Goal: Information Seeking & Learning: Learn about a topic

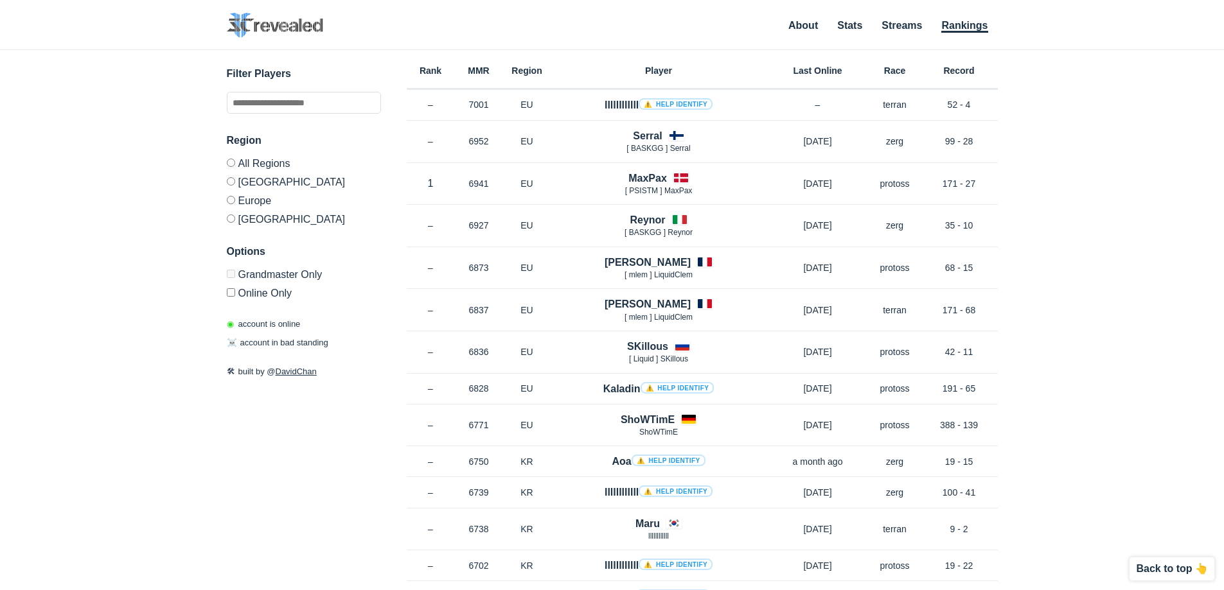
drag, startPoint x: 928, startPoint y: 190, endPoint x: 1006, endPoint y: 179, distance: 78.6
click at [1006, 179] on div "✕ Filter Players Region All Regions [GEOGRAPHIC_DATA] [GEOGRAPHIC_DATA] [GEOGRA…" at bounding box center [612, 304] width 1198 height 508
click at [1064, 177] on div "✕ Filter Players Region All Regions [GEOGRAPHIC_DATA] [GEOGRAPHIC_DATA] [GEOGRA…" at bounding box center [612, 304] width 1198 height 508
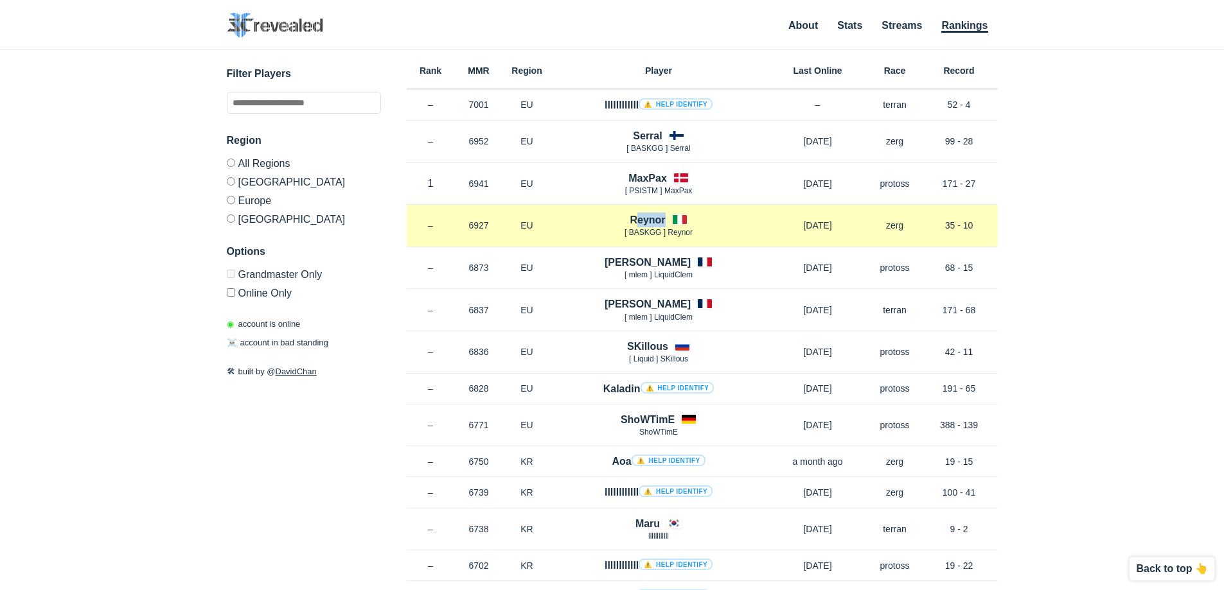
click at [701, 213] on div "Reynor [ BASKGG ] Reynor" at bounding box center [658, 226] width 215 height 26
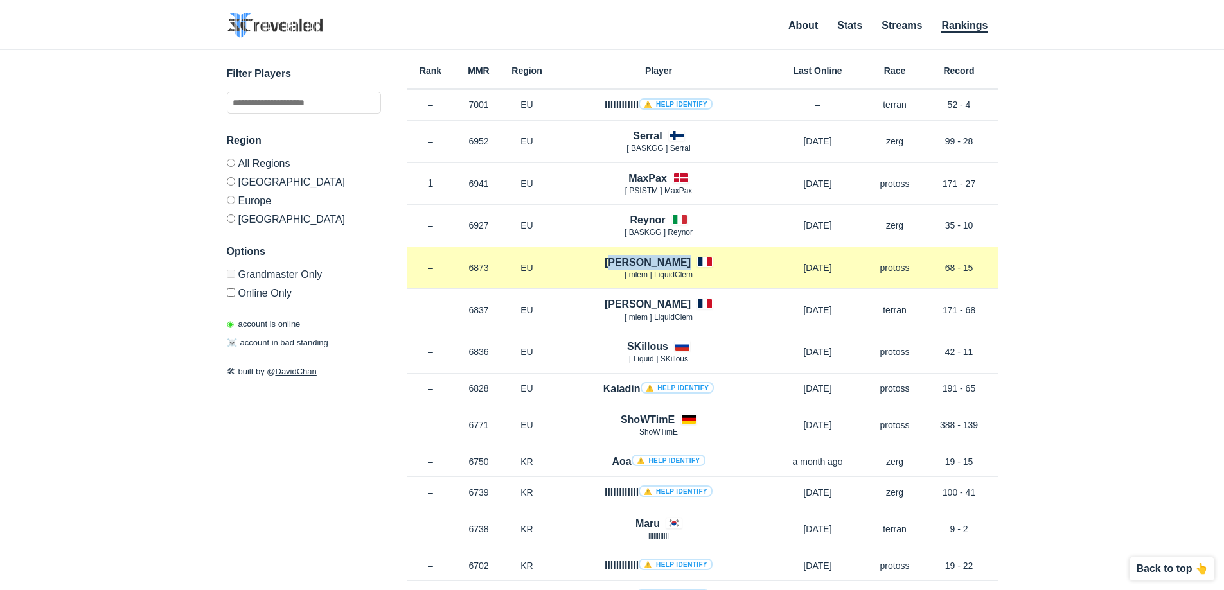
drag, startPoint x: 615, startPoint y: 263, endPoint x: 701, endPoint y: 265, distance: 86.1
click at [701, 265] on div "[PERSON_NAME] [ mlem ] LiquidClem" at bounding box center [658, 268] width 215 height 26
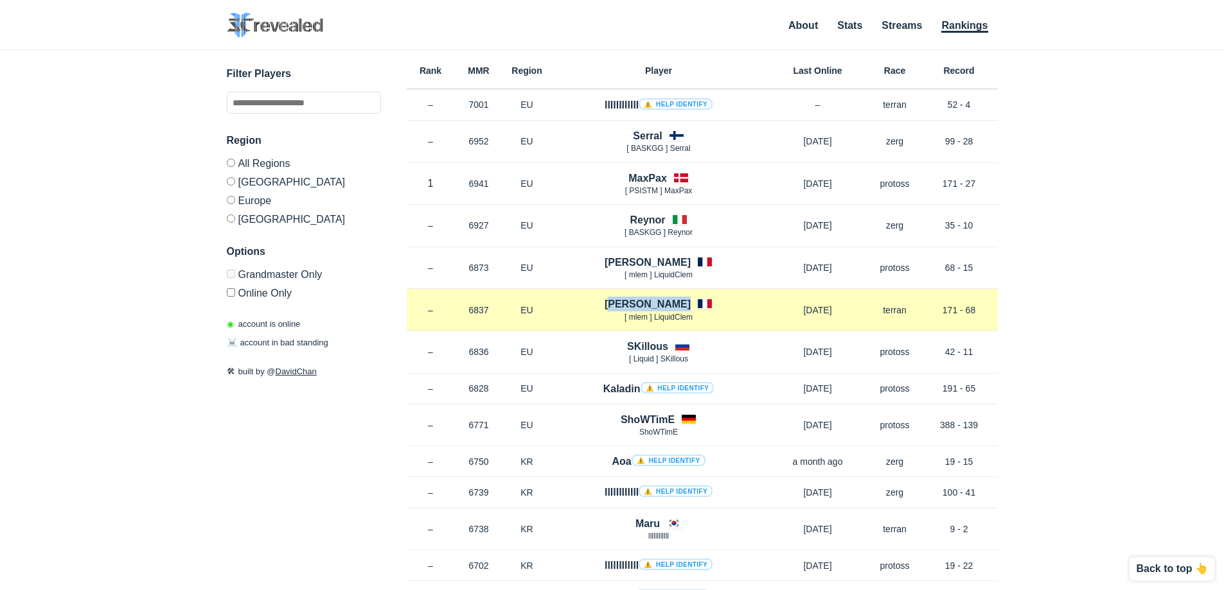
drag, startPoint x: 636, startPoint y: 305, endPoint x: 677, endPoint y: 305, distance: 41.1
click at [677, 305] on div "[PERSON_NAME] [ mlem ] LiquidClem" at bounding box center [658, 310] width 215 height 26
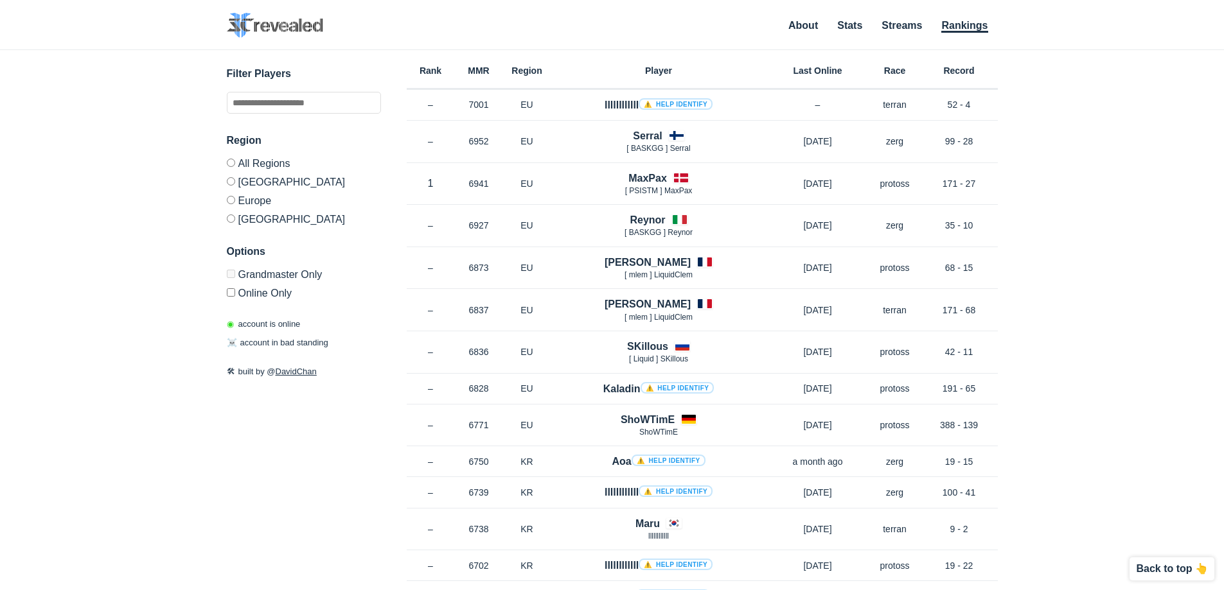
click at [1087, 274] on div "✕ Filter Players Region All Regions [GEOGRAPHIC_DATA] [GEOGRAPHIC_DATA] [GEOGRA…" at bounding box center [612, 304] width 1198 height 508
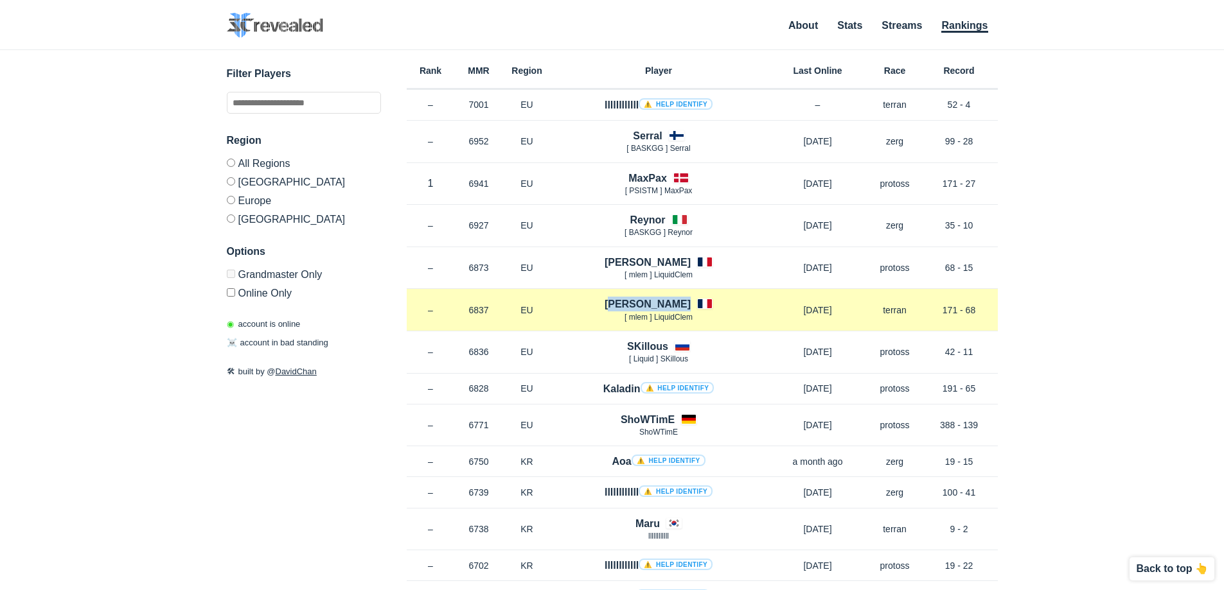
click at [675, 306] on div "[PERSON_NAME] [ mlem ] LiquidClem" at bounding box center [658, 310] width 215 height 26
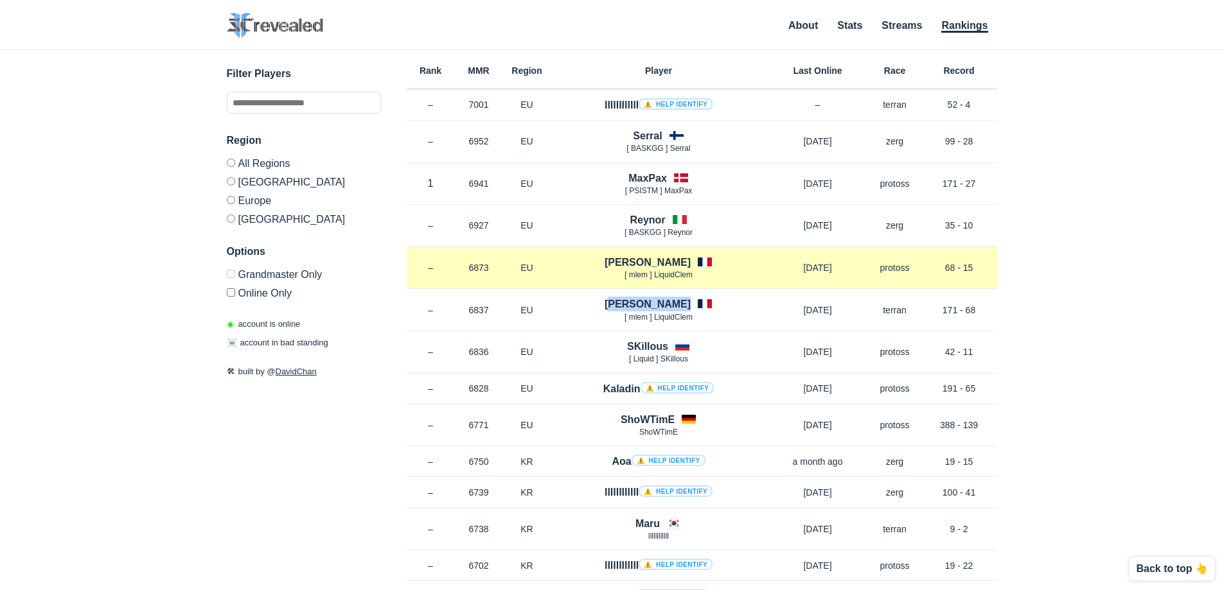
drag, startPoint x: 873, startPoint y: 278, endPoint x: 948, endPoint y: 282, distance: 75.2
click at [948, 282] on div "Rank – MMR 6873 Region EU [PERSON_NAME] [ mlem ] LiquidClem [DATE] Race protoss…" at bounding box center [702, 268] width 591 height 42
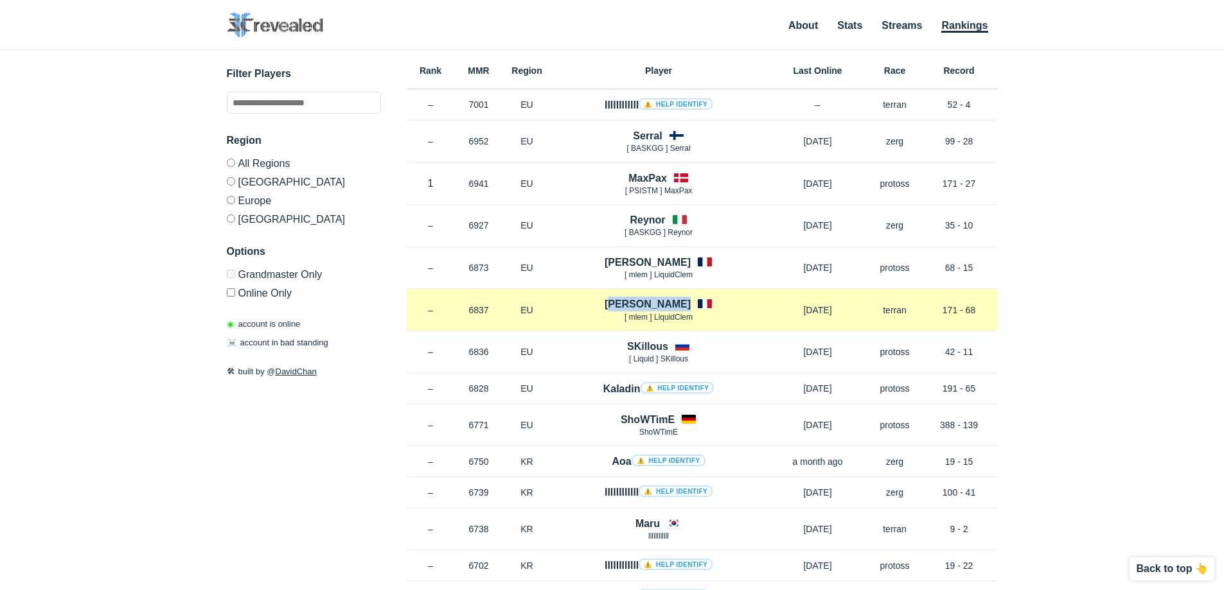
drag, startPoint x: 860, startPoint y: 304, endPoint x: 954, endPoint y: 314, distance: 94.3
click at [954, 314] on div "Rank – MMR 6837 Region EU [PERSON_NAME] [ mlem ] LiquidClem [DATE] Race terran …" at bounding box center [702, 310] width 591 height 42
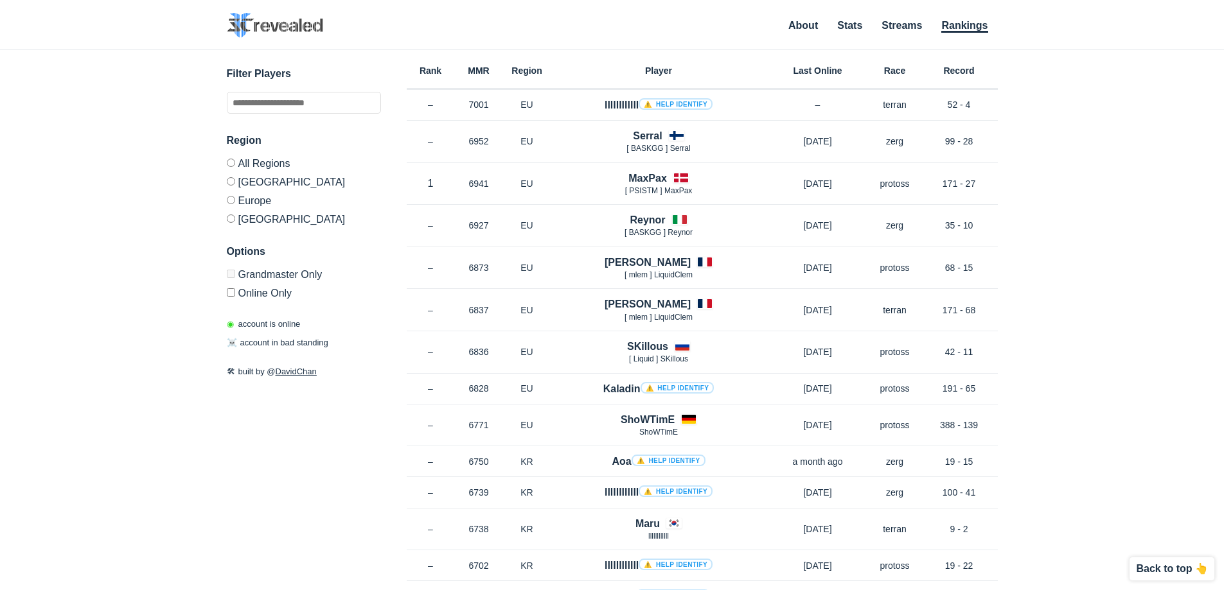
click at [1053, 322] on div "✕ Filter Players Region All Regions [GEOGRAPHIC_DATA] [GEOGRAPHIC_DATA] [GEOGRA…" at bounding box center [612, 304] width 1198 height 508
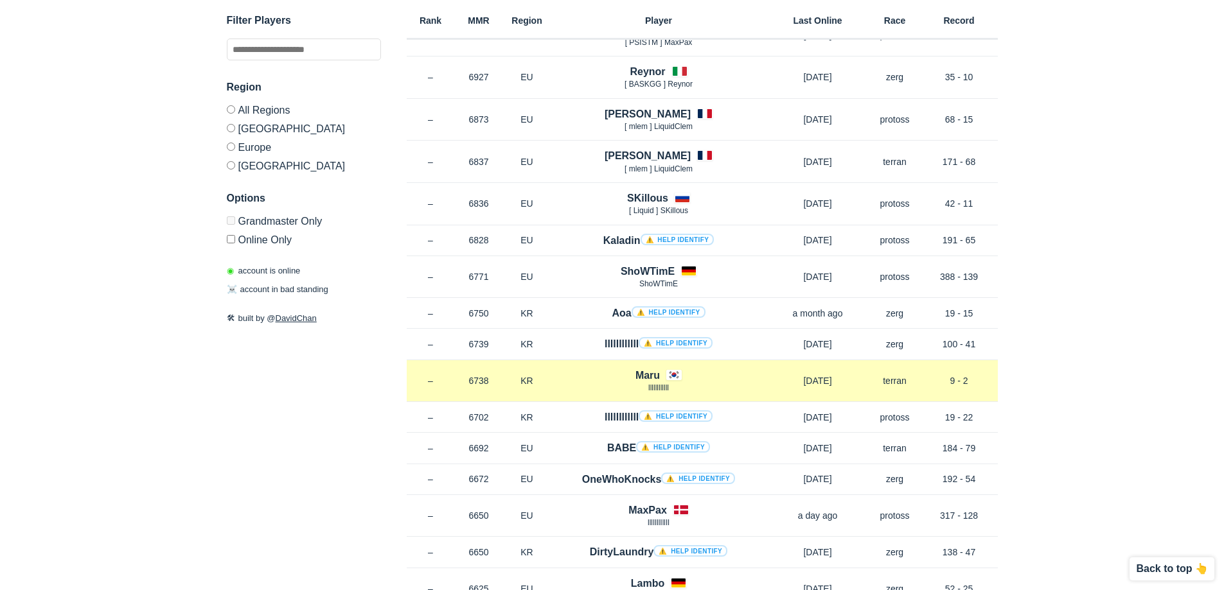
scroll to position [193, 0]
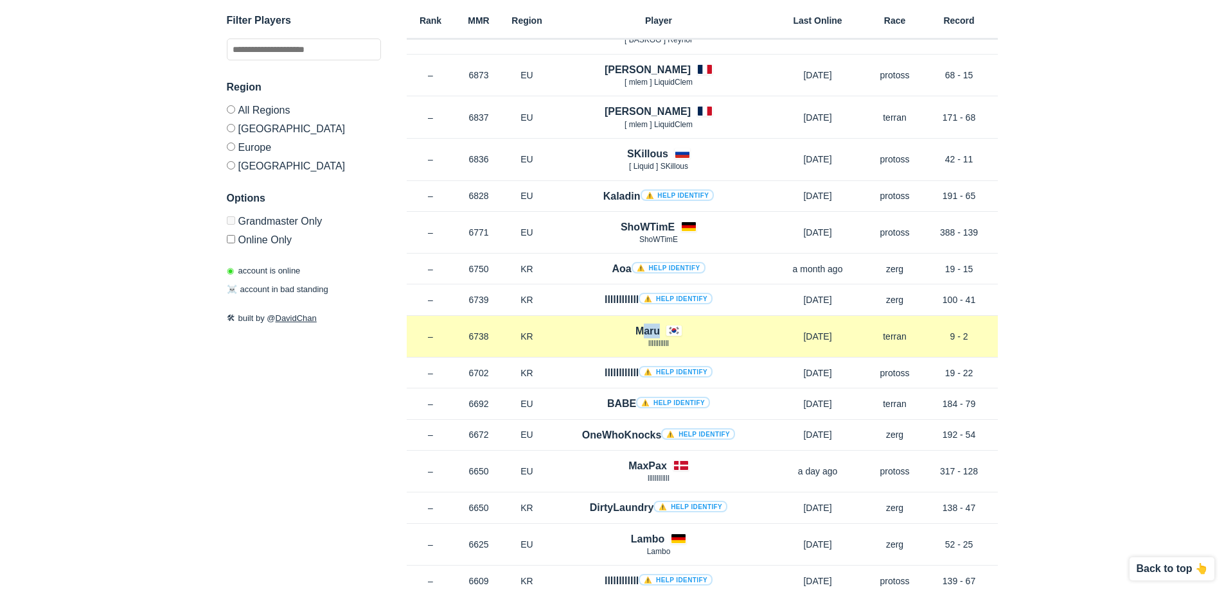
drag, startPoint x: 659, startPoint y: 333, endPoint x: 692, endPoint y: 333, distance: 33.4
click at [692, 333] on div "[PERSON_NAME]" at bounding box center [658, 337] width 215 height 26
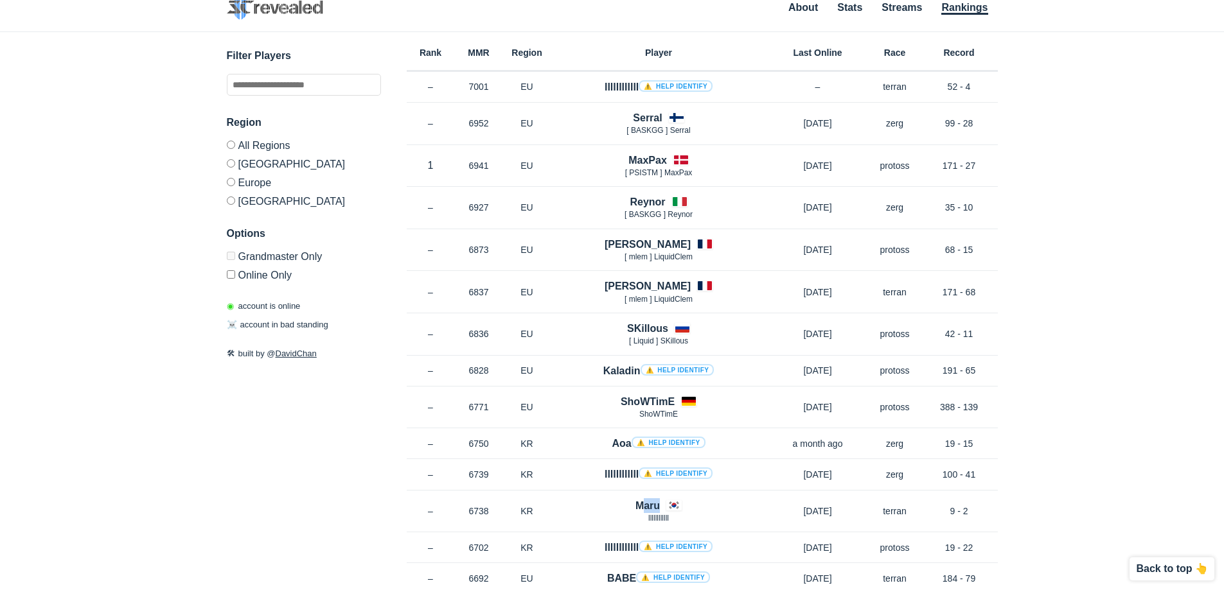
scroll to position [0, 0]
